Goal: Use online tool/utility

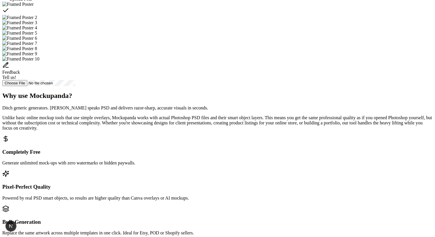
scroll to position [190, 0]
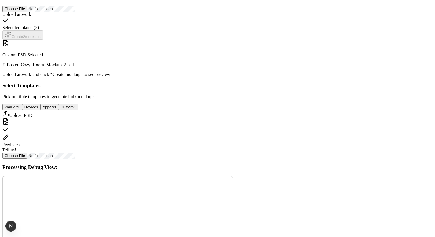
scroll to position [107, 0]
click at [40, 109] on button "Devices" at bounding box center [31, 106] width 18 height 6
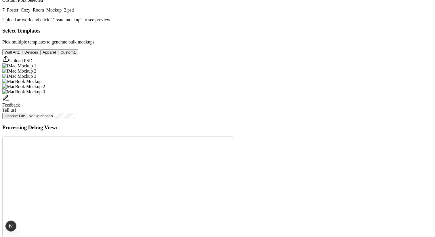
scroll to position [204, 0]
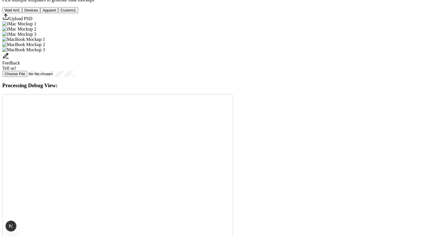
click at [78, 13] on button "Custom 1" at bounding box center [68, 10] width 20 height 6
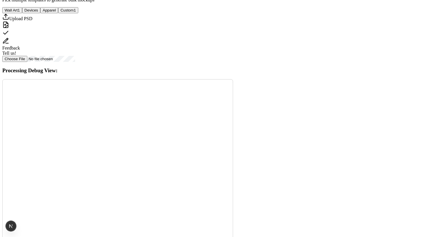
click at [58, 13] on button "Apparel" at bounding box center [49, 10] width 18 height 6
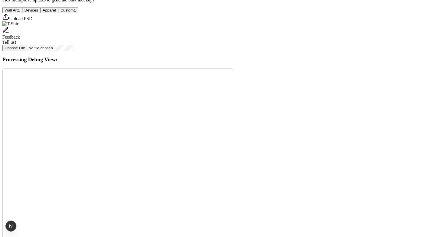
click at [78, 13] on button "Custom 1" at bounding box center [68, 10] width 20 height 6
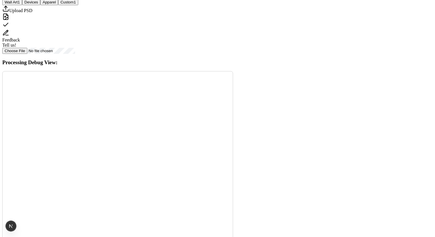
scroll to position [214, 0]
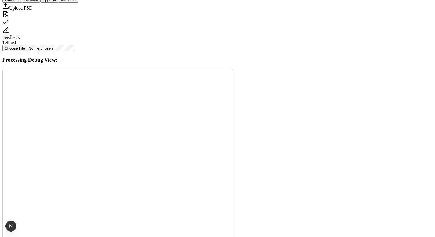
click at [58, 3] on button "Apparel" at bounding box center [49, 0] width 18 height 6
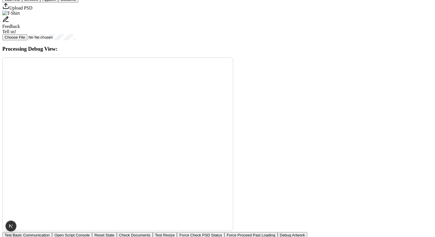
click at [78, 3] on button "Custom 1" at bounding box center [68, 0] width 20 height 6
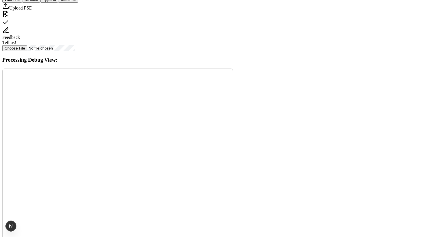
click at [40, 3] on button "Devices" at bounding box center [31, 0] width 18 height 6
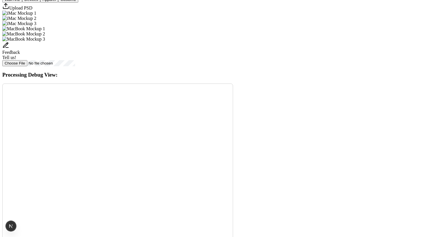
click at [22, 3] on button "Wall Art 1" at bounding box center [12, 0] width 20 height 6
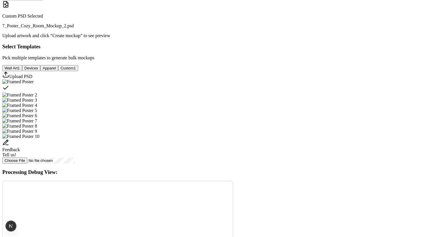
scroll to position [153, 0]
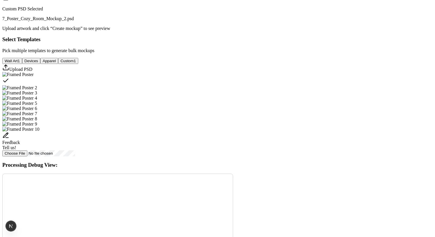
click at [78, 64] on button "Custom 1" at bounding box center [68, 61] width 20 height 6
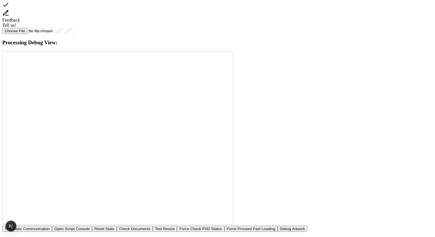
scroll to position [232, 0]
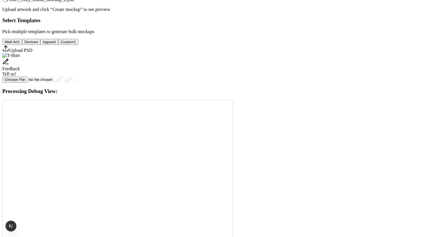
scroll to position [172, 0]
click at [40, 45] on button "Devices" at bounding box center [31, 42] width 18 height 6
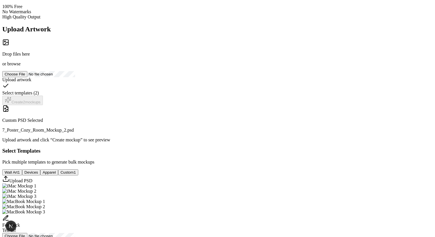
scroll to position [0, 0]
